Goal: Navigation & Orientation: Find specific page/section

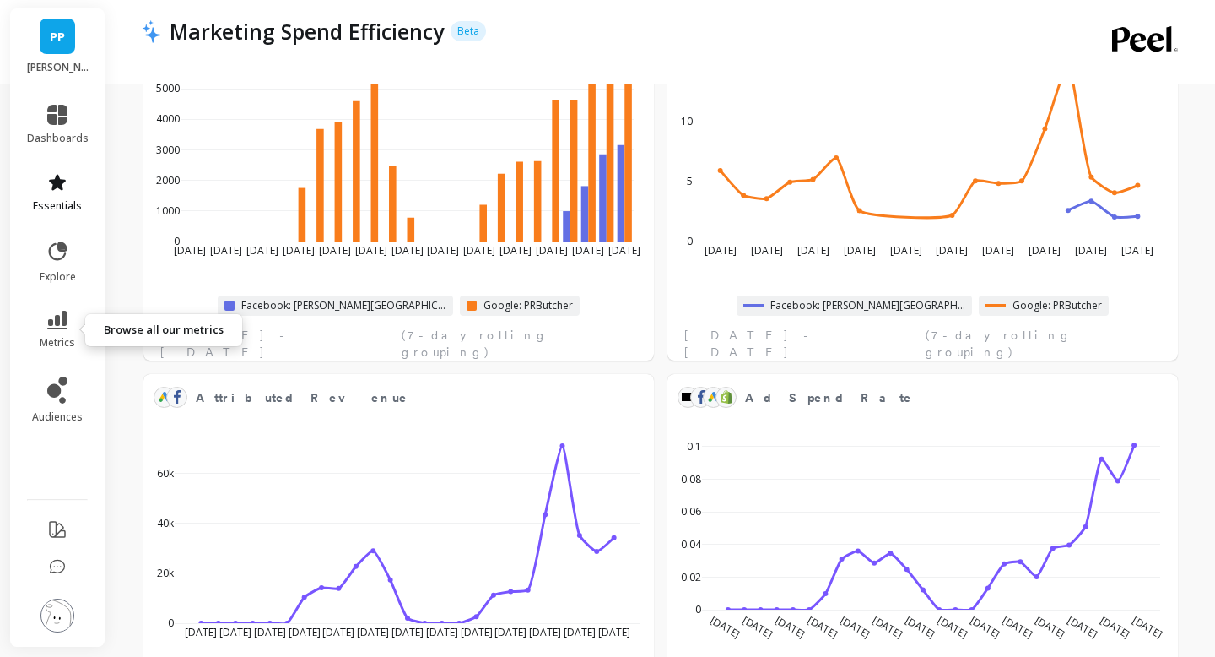
scroll to position [190, 0]
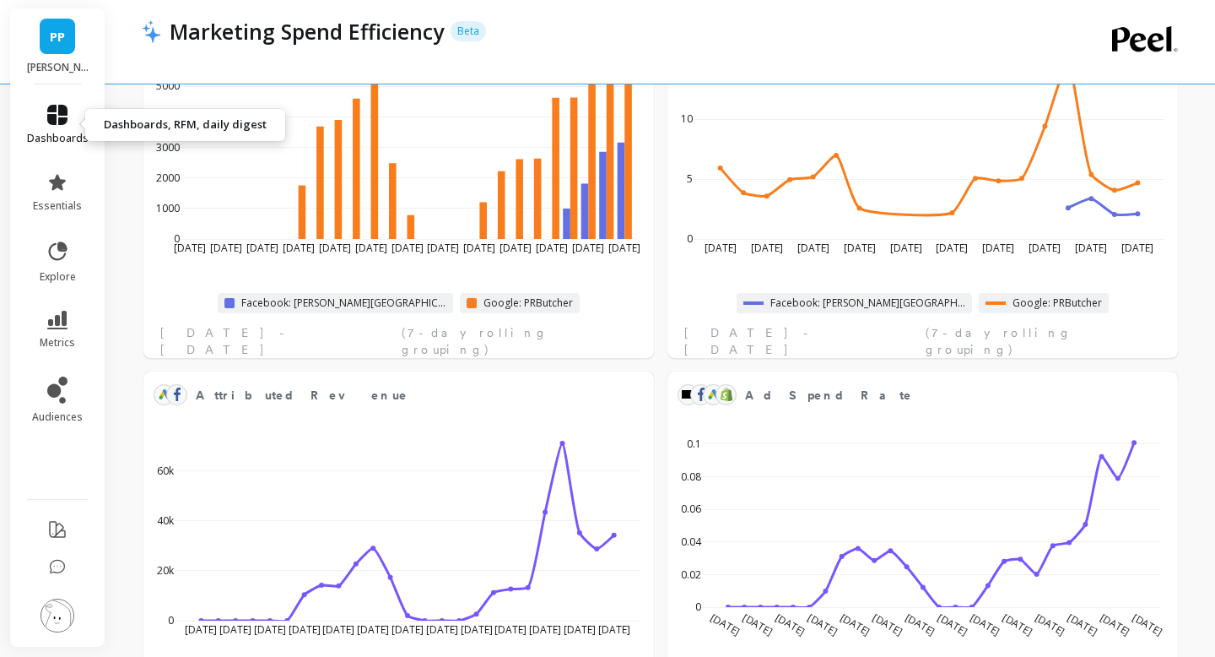
click at [52, 136] on span "dashboards" at bounding box center [58, 139] width 62 height 14
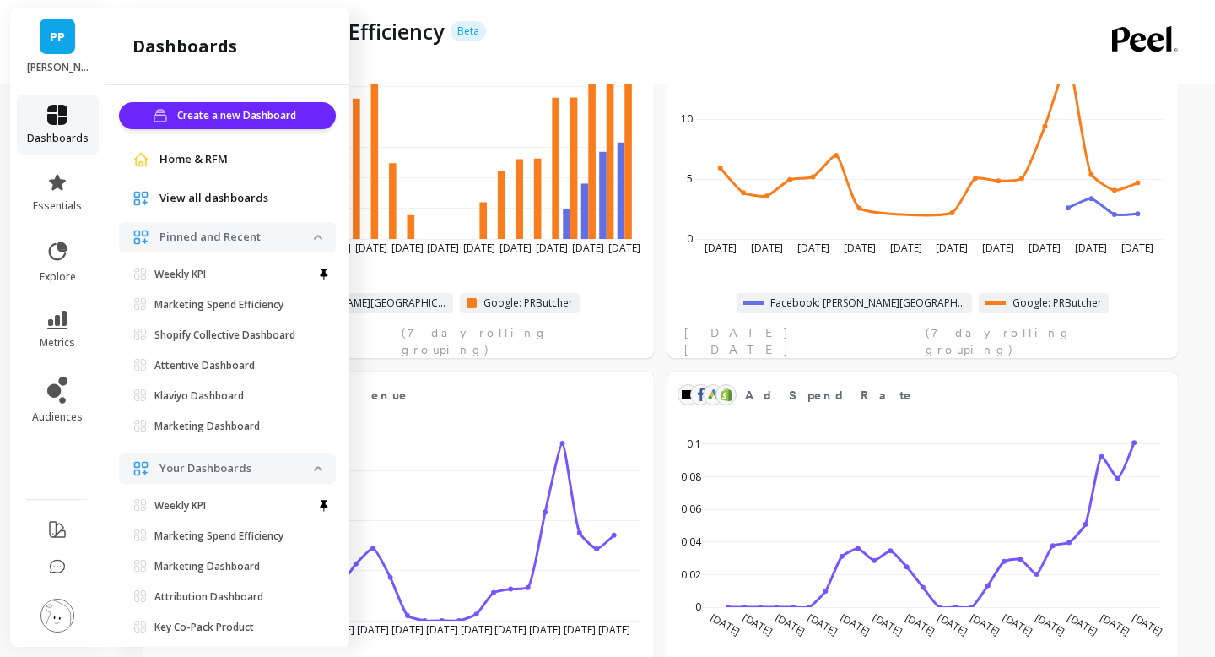
scroll to position [37, 0]
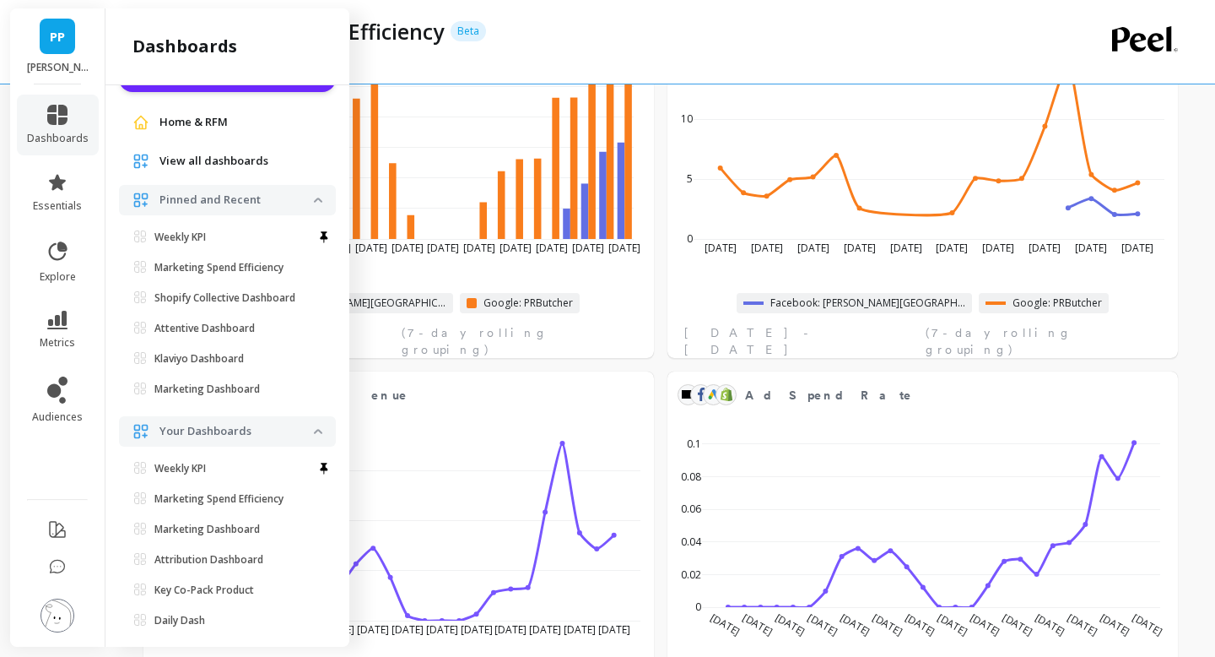
click at [182, 248] on ul "Weekly KPI Marketing Spend Efficiency Set as default dashboard Shopify Collecti…" at bounding box center [231, 316] width 210 height 182
click at [178, 237] on p "Weekly KPI" at bounding box center [179, 237] width 51 height 14
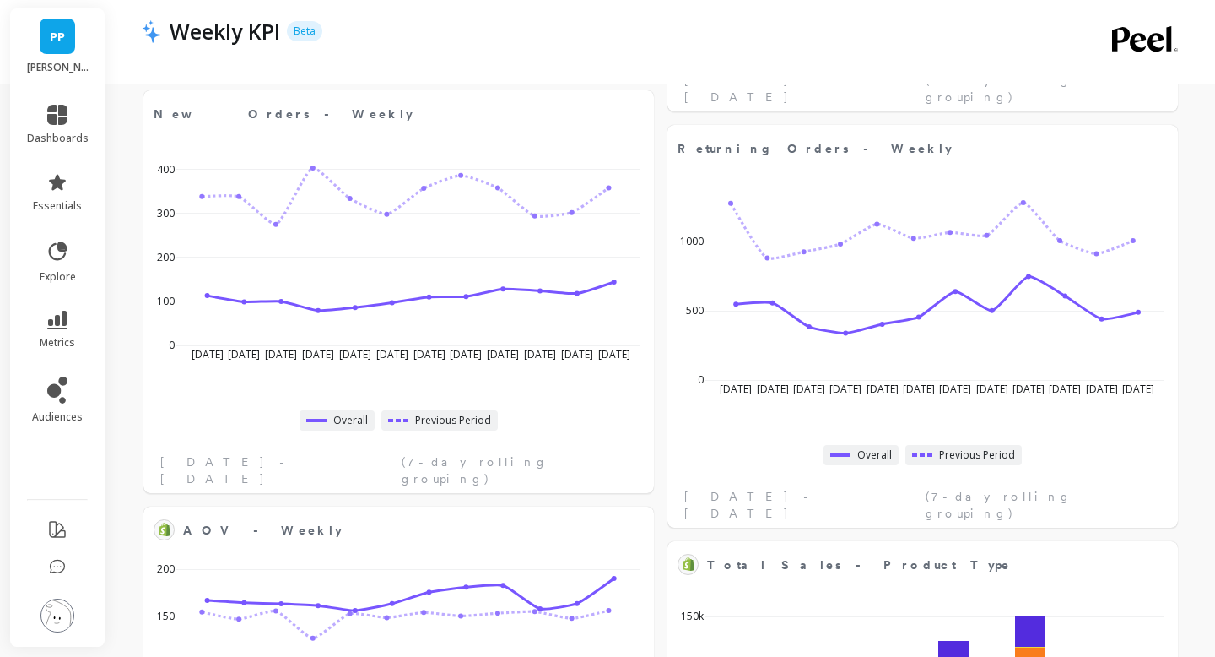
scroll to position [890, 0]
